Goal: Task Accomplishment & Management: Use online tool/utility

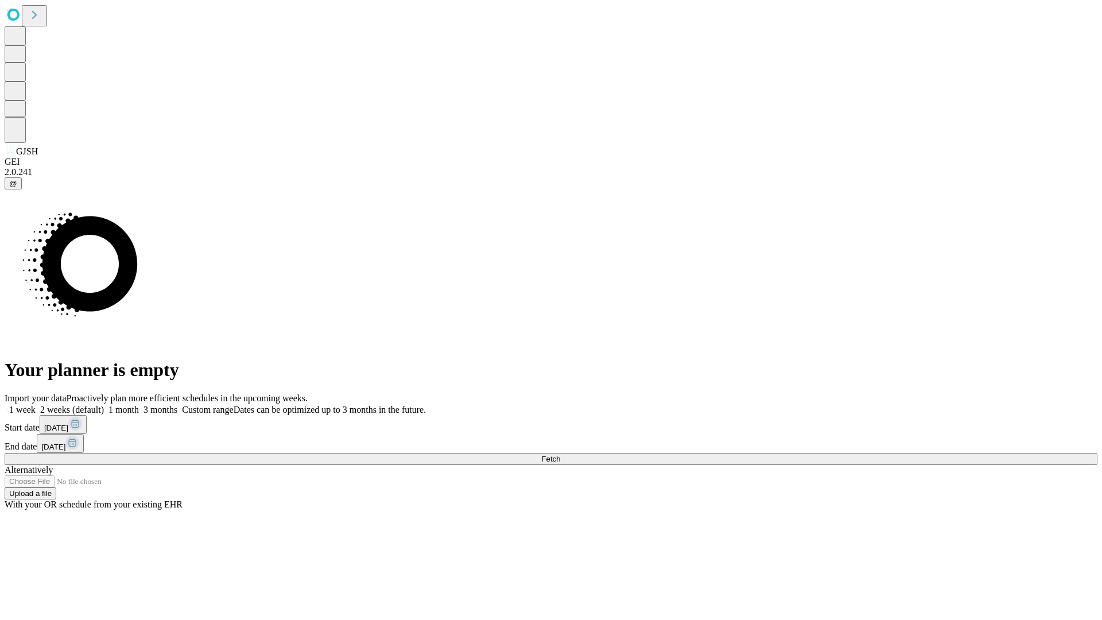
click at [560, 455] on span "Fetch" at bounding box center [550, 459] width 19 height 9
